Goal: Find specific page/section: Find specific page/section

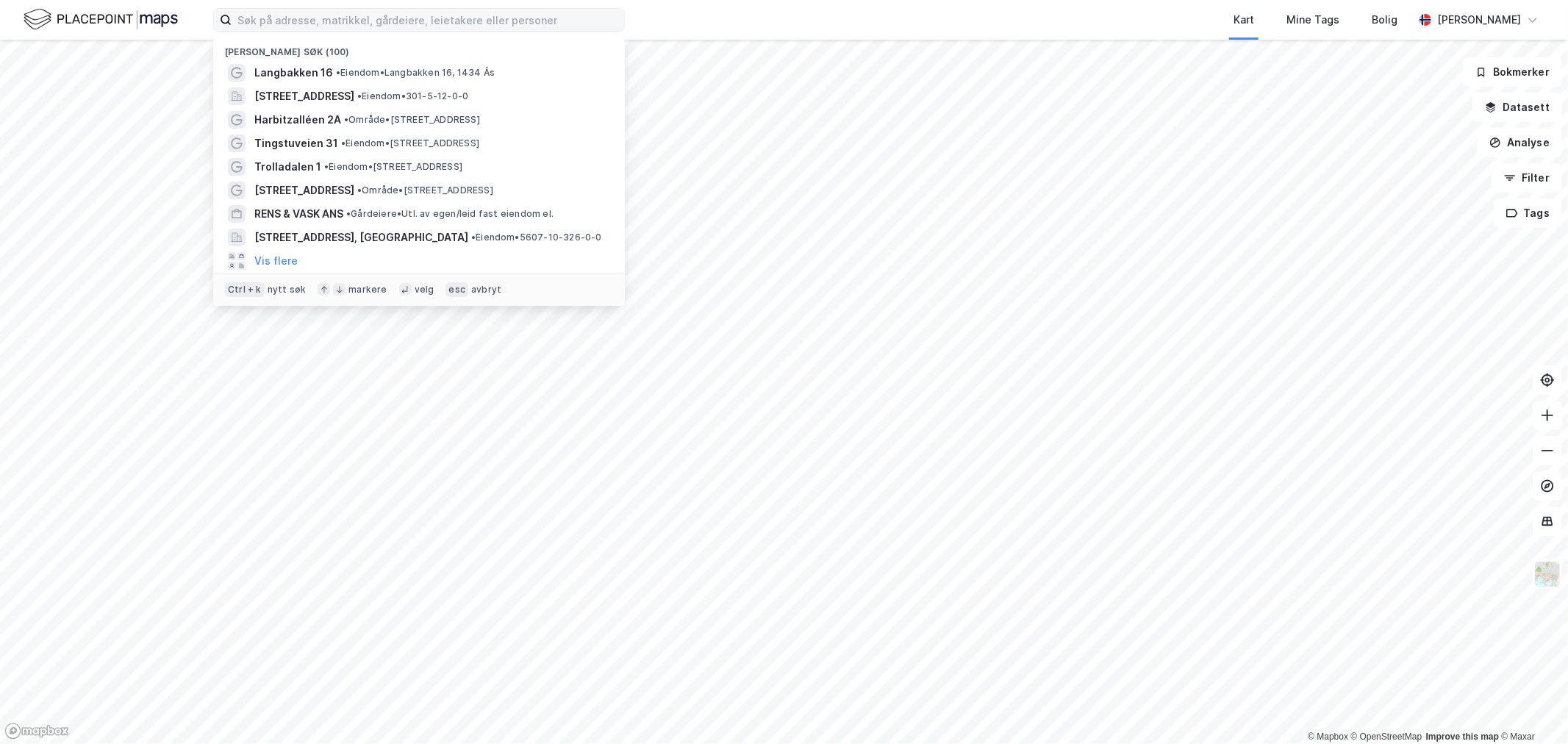
click at [354, 13] on input at bounding box center [428, 20] width 393 height 22
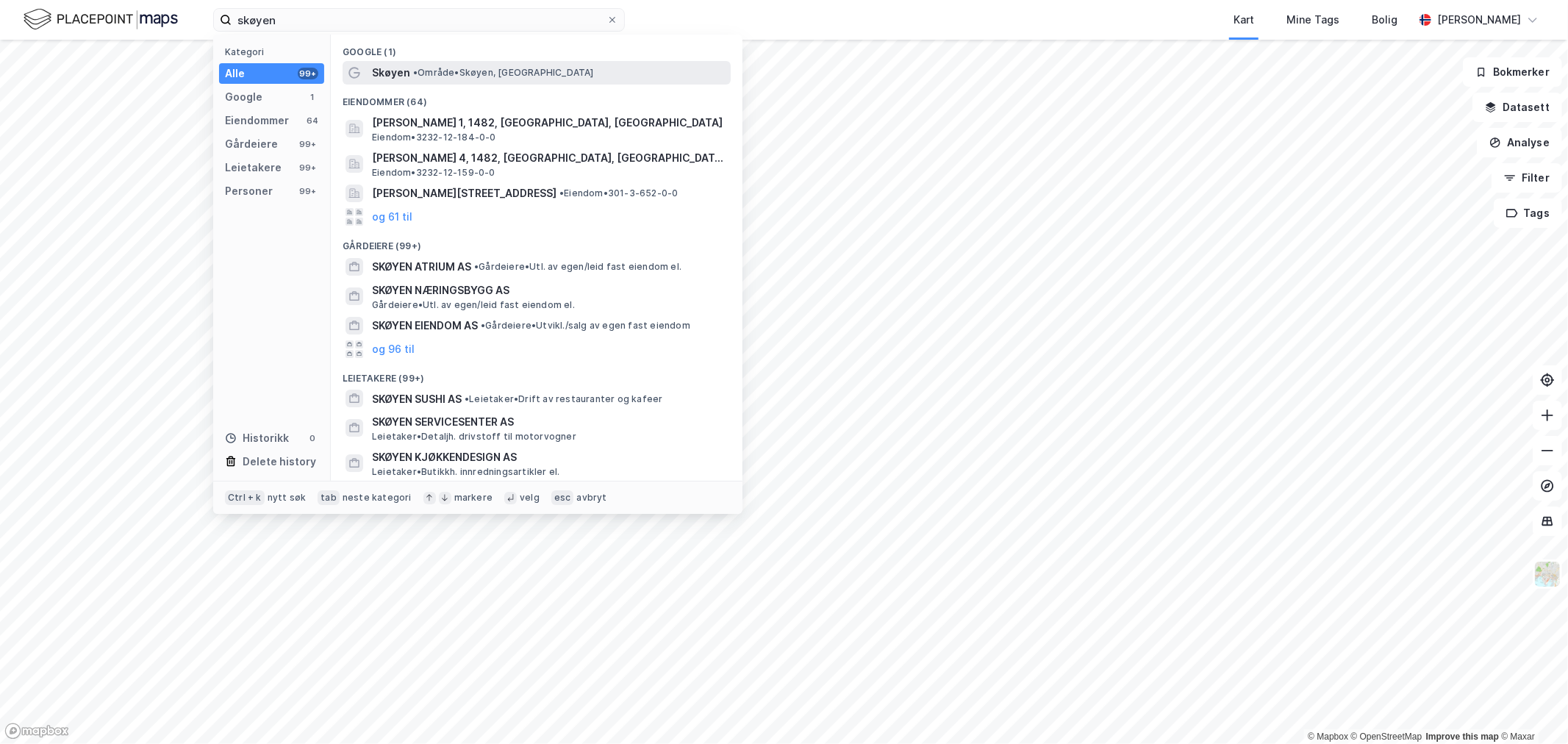
type input "skøyen"
click at [408, 78] on div "Skøyen • Område • [GEOGRAPHIC_DATA], [GEOGRAPHIC_DATA]" at bounding box center [550, 72] width 356 height 17
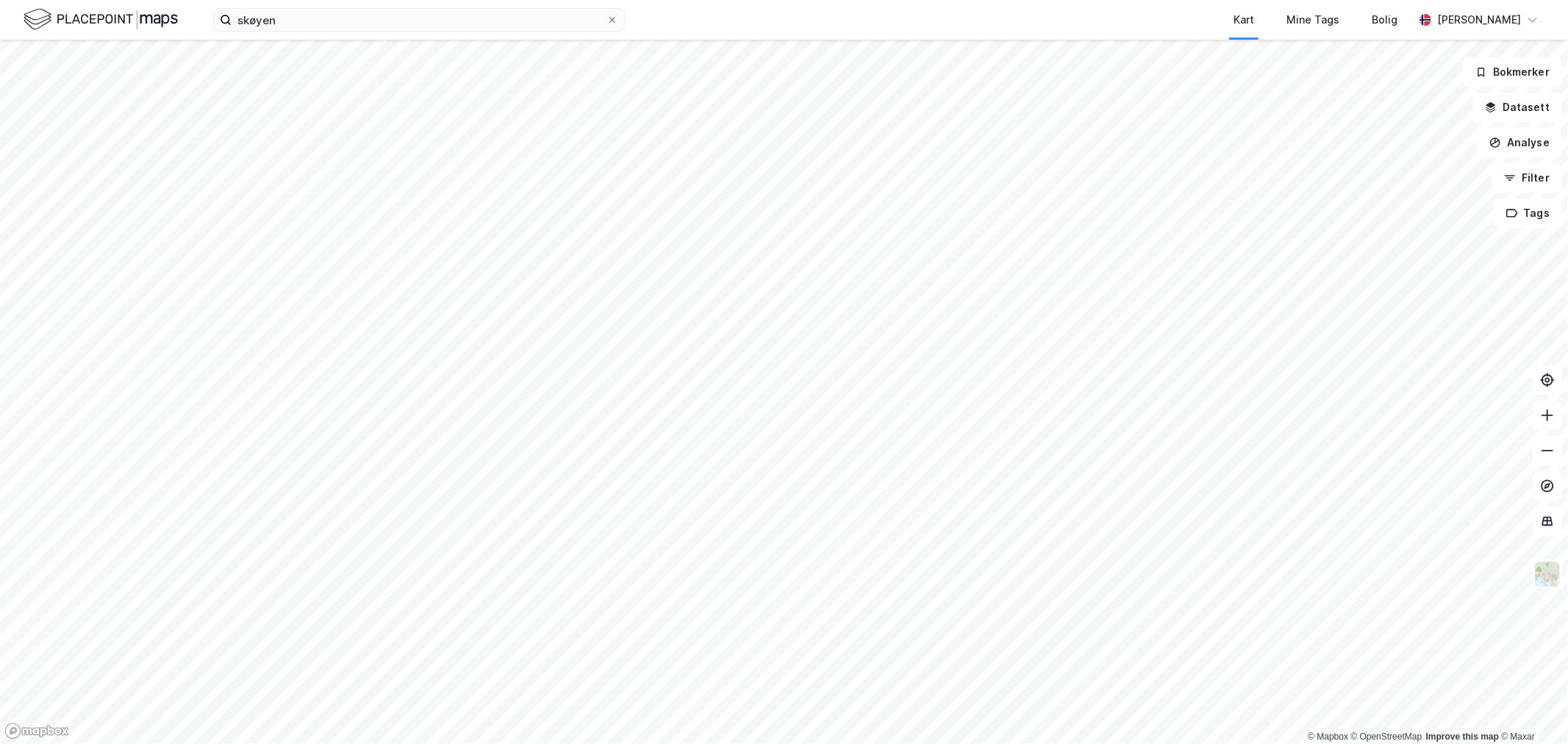
click at [129, 17] on img at bounding box center [100, 20] width 155 height 26
